Goal: Task Accomplishment & Management: Manage account settings

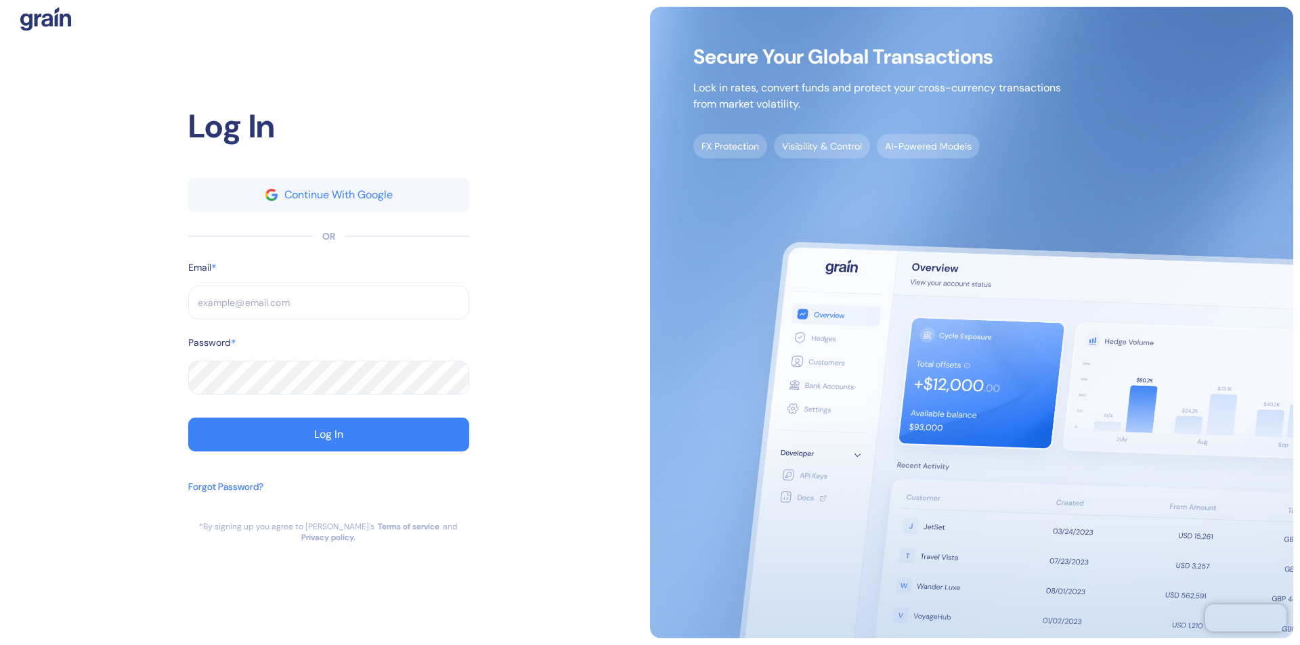
click at [329, 308] on input "text" at bounding box center [328, 303] width 281 height 34
type input "s"
type input "su"
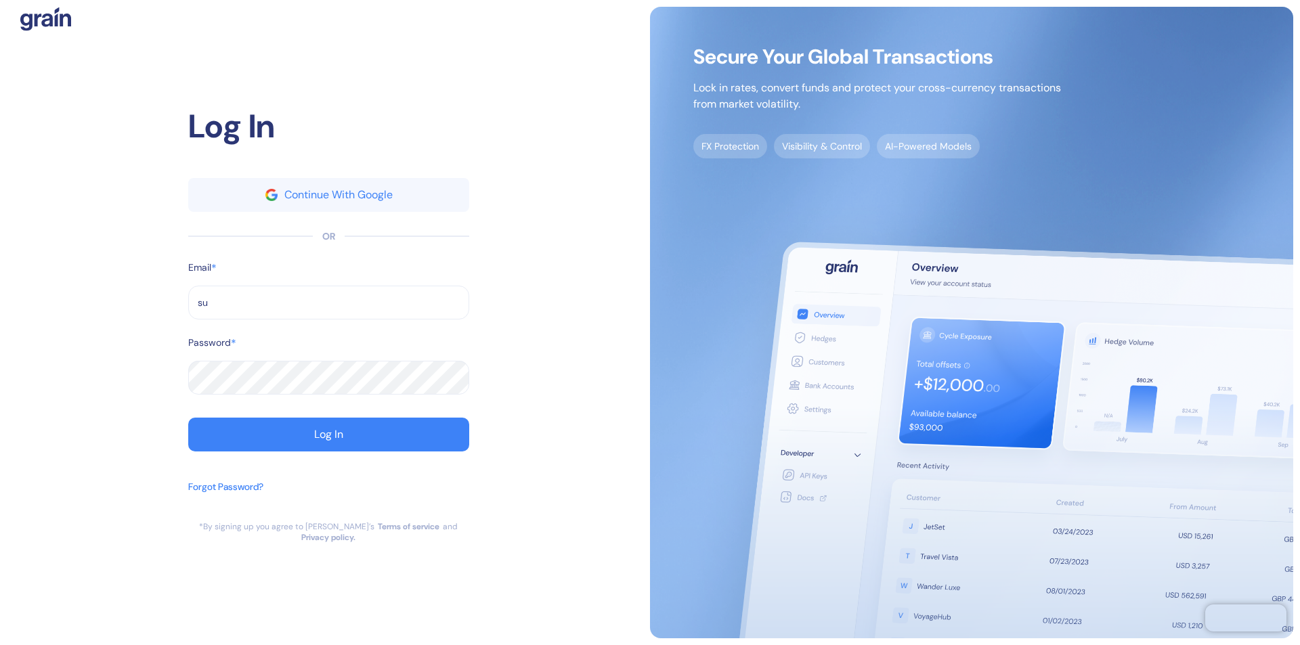
type input "sup"
type input "support@t"
type input "support@th"
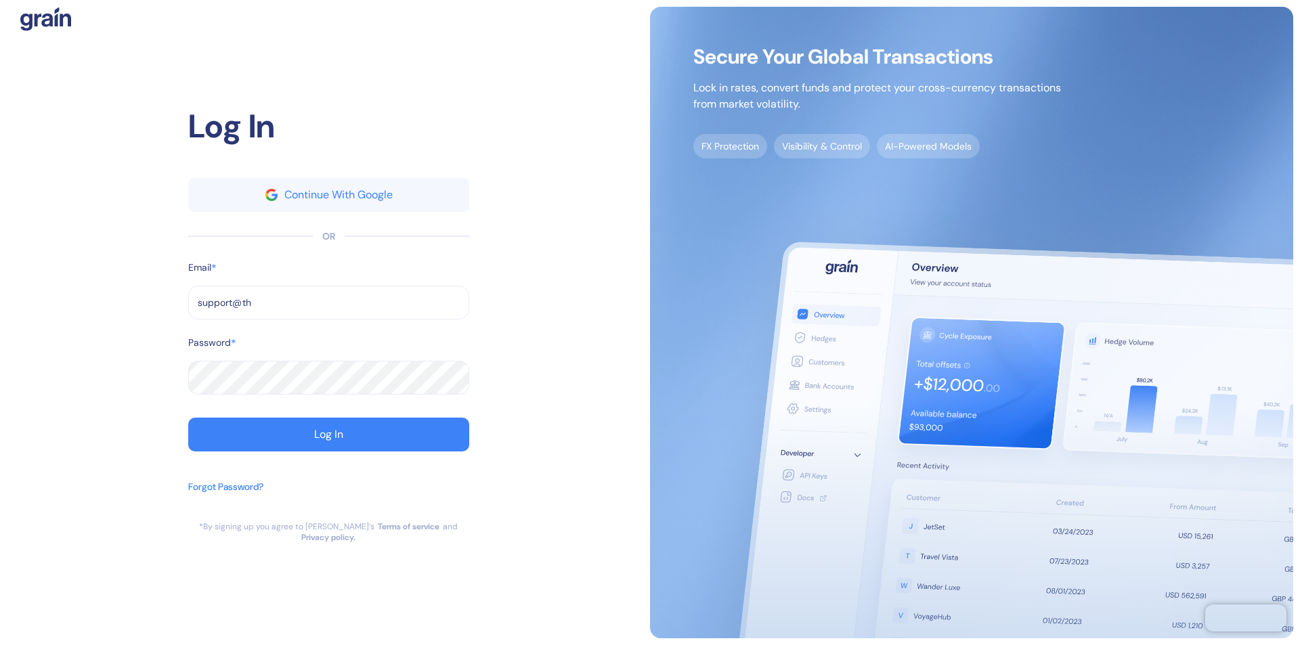
type input "support@th"
type input "support@the"
type input "[EMAIL_ADDRESS][DOMAIN_NAME]"
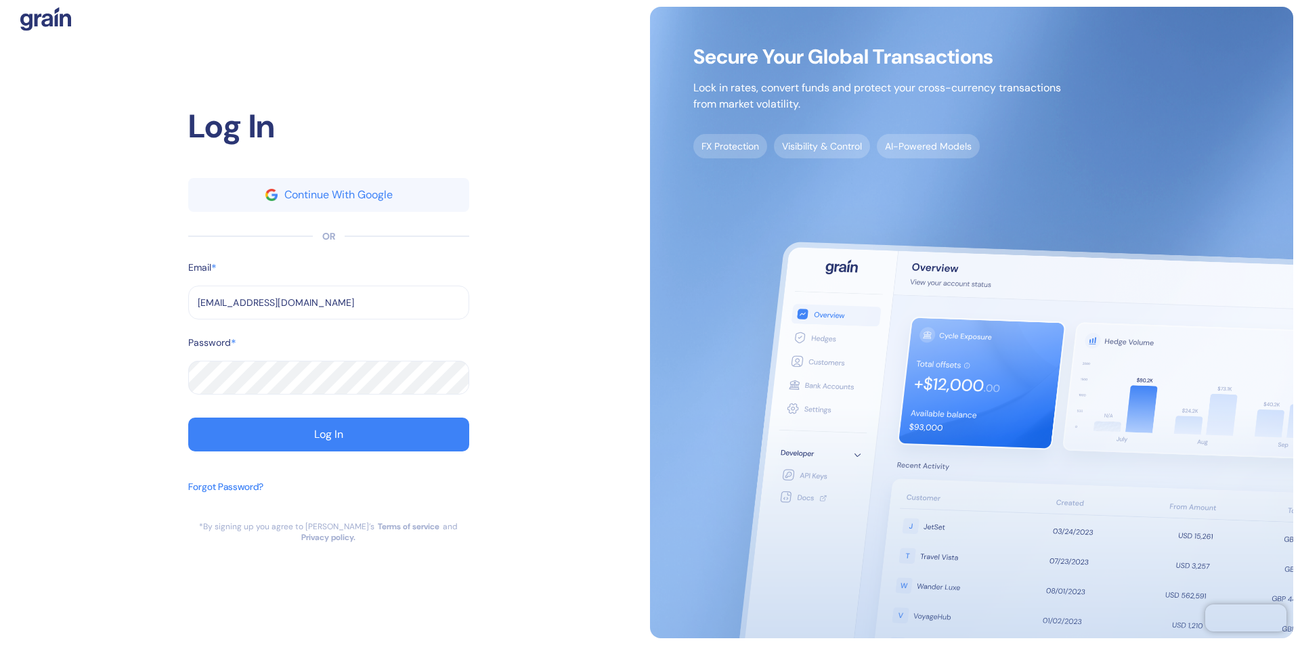
type input "[EMAIL_ADDRESS][DOMAIN_NAME]"
click at [329, 440] on div "Log In" at bounding box center [328, 434] width 29 height 11
